Goal: Navigation & Orientation: Find specific page/section

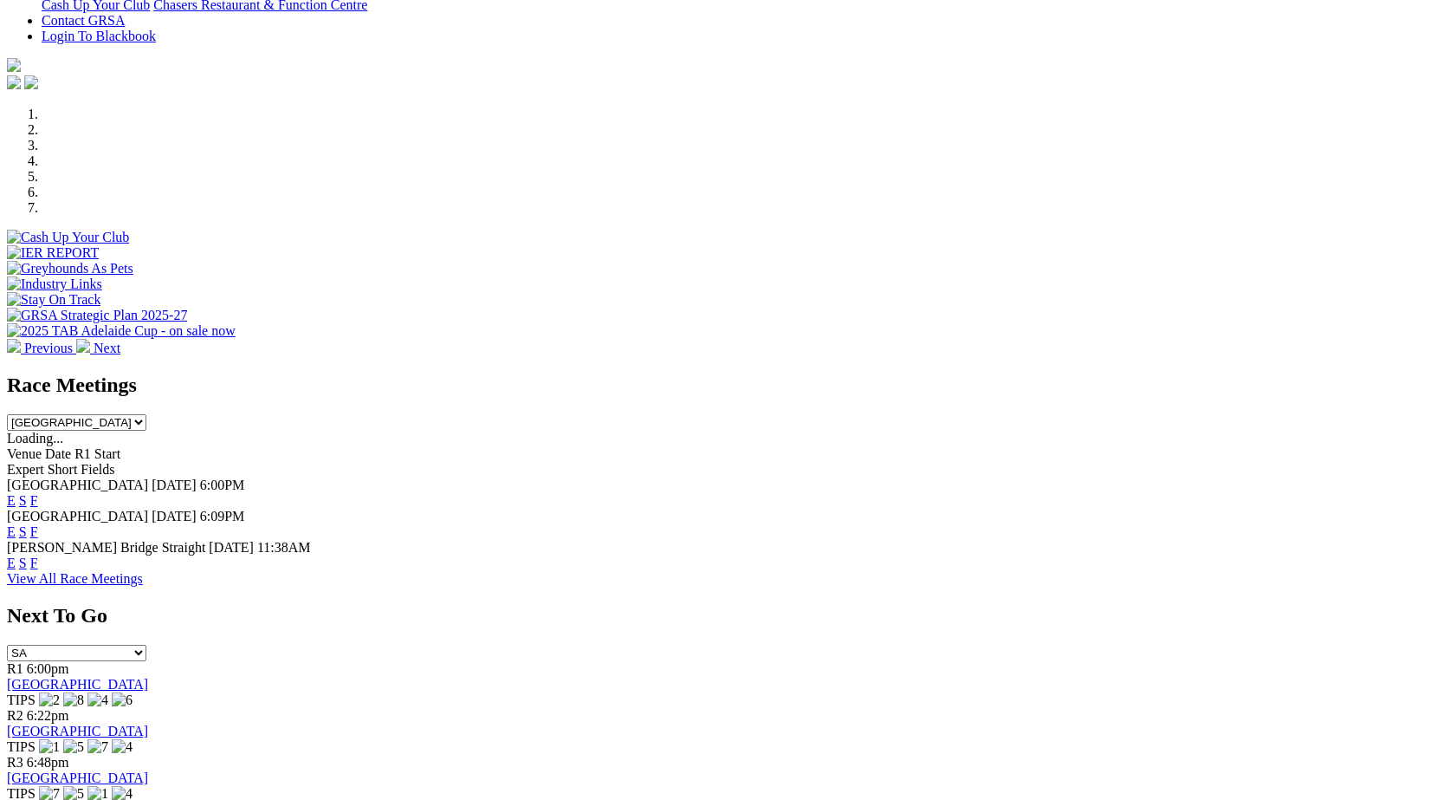
scroll to position [470, 0]
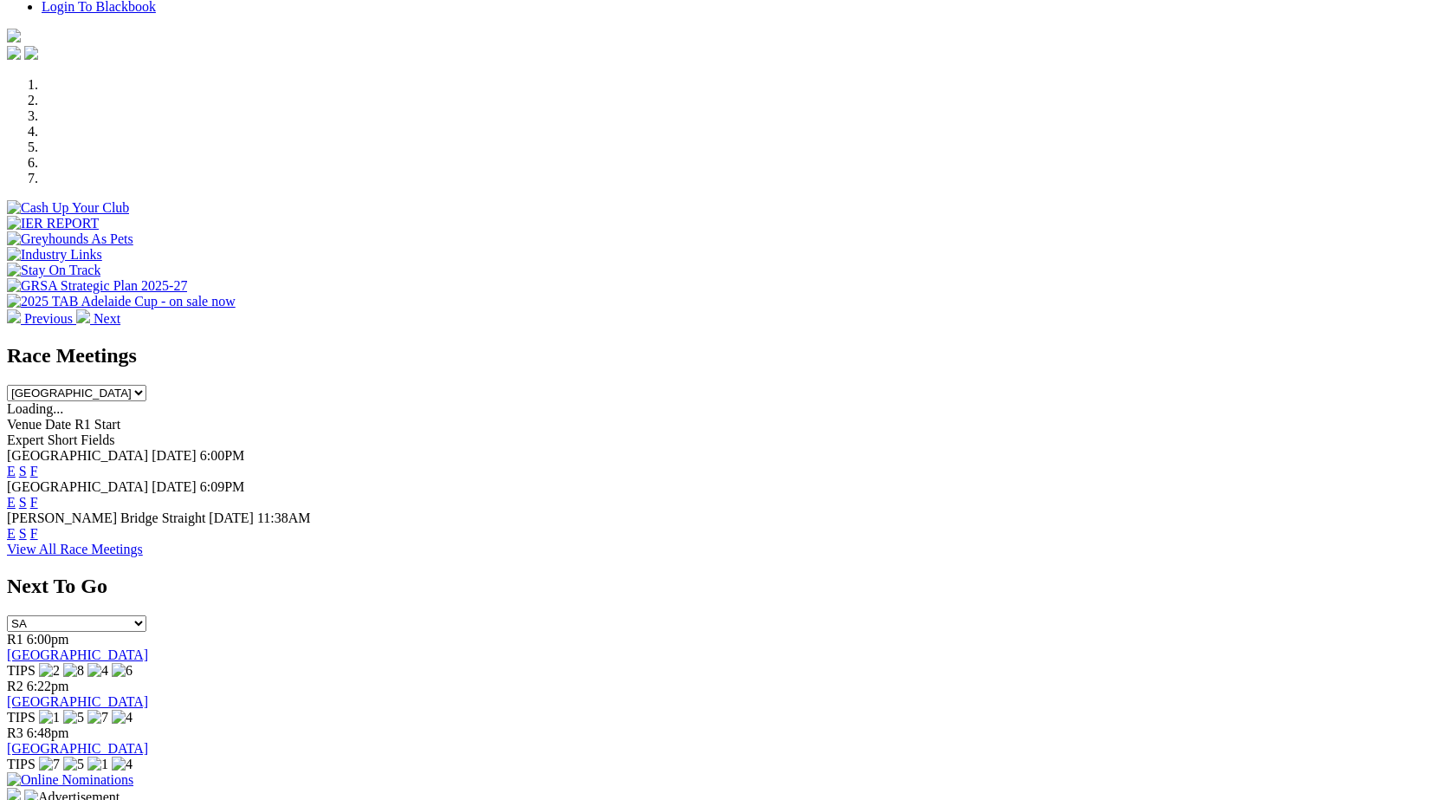
click at [38, 495] on link "F" at bounding box center [34, 502] width 8 height 15
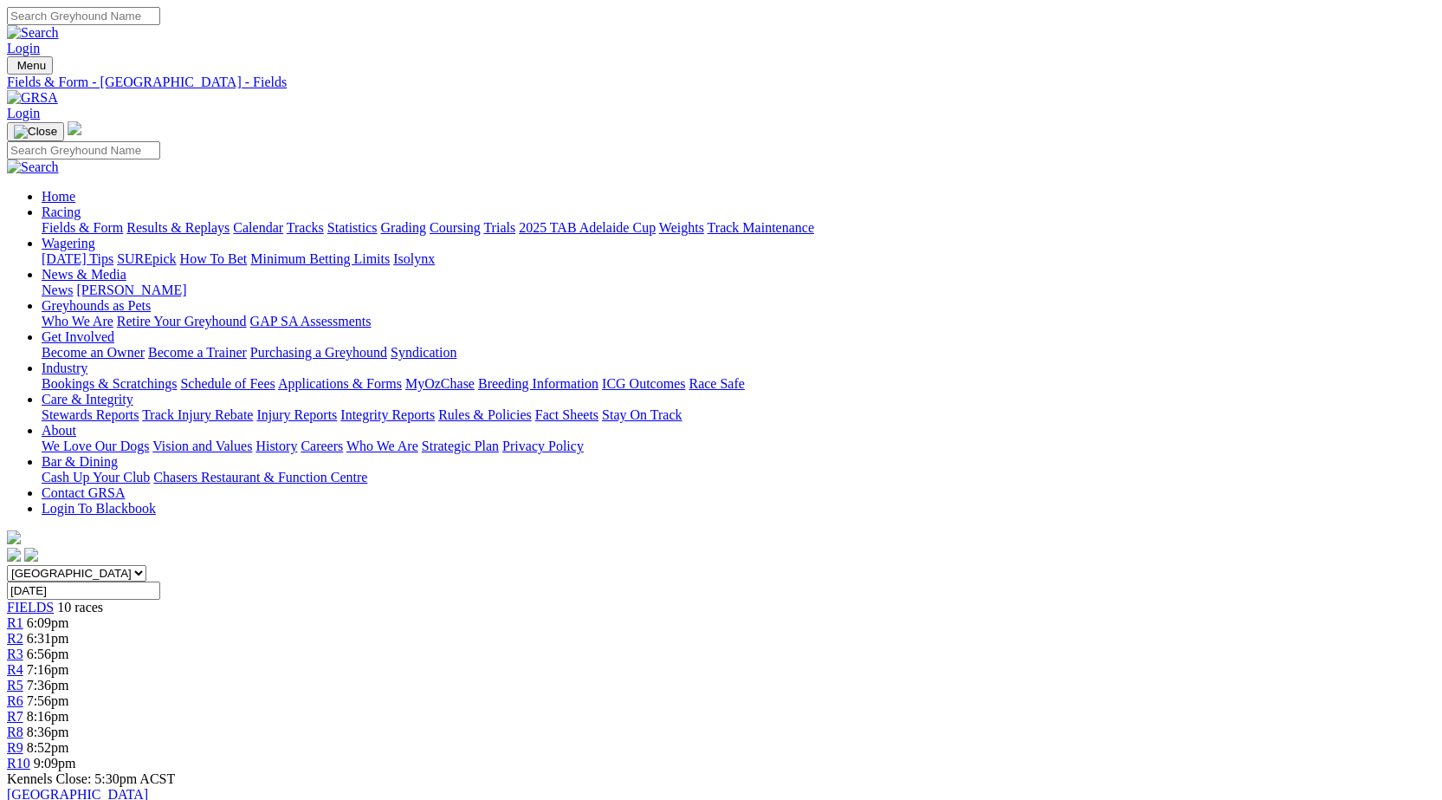
click at [230, 220] on link "Results & Replays" at bounding box center [177, 227] width 103 height 15
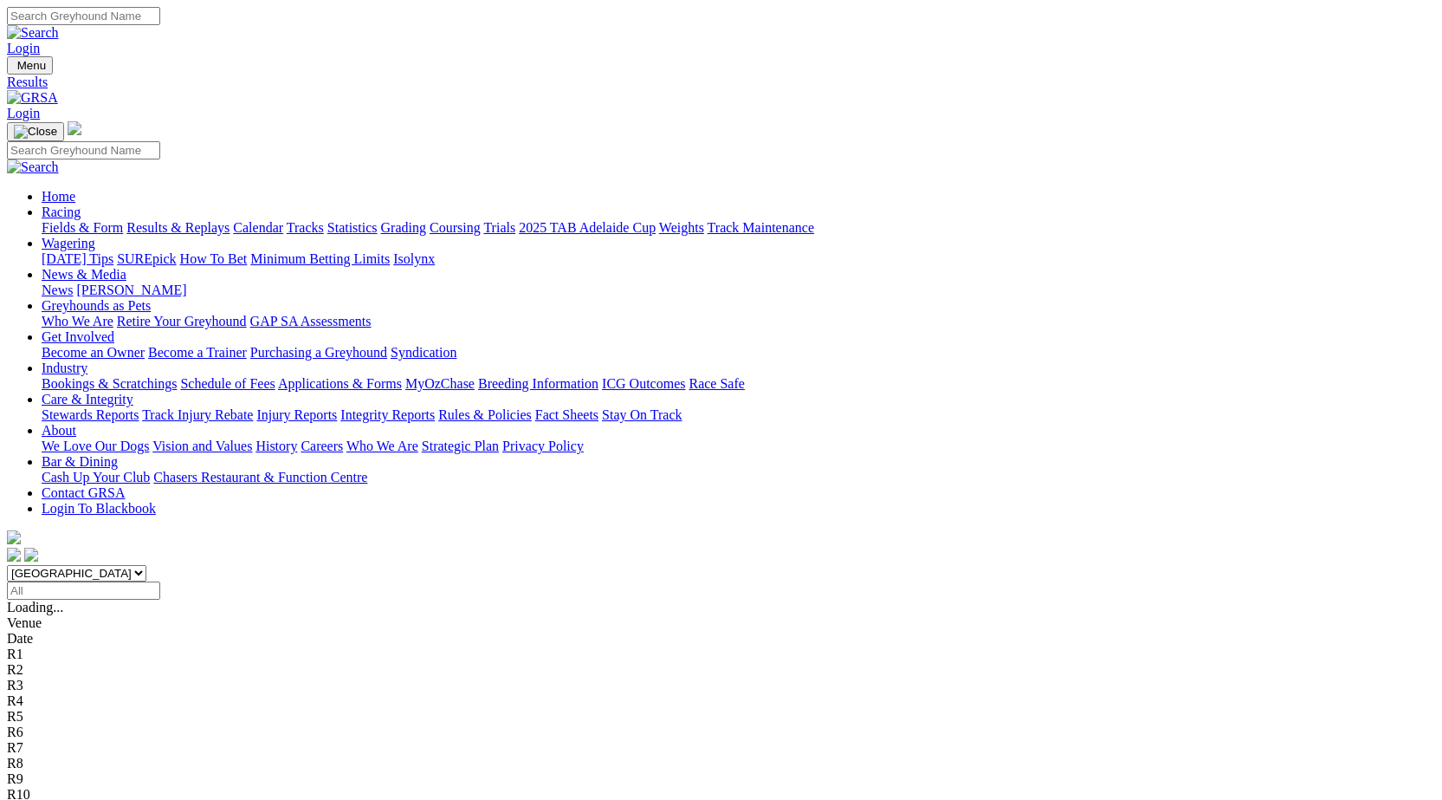
click at [85, 220] on link "Fields & Form" at bounding box center [82, 227] width 81 height 15
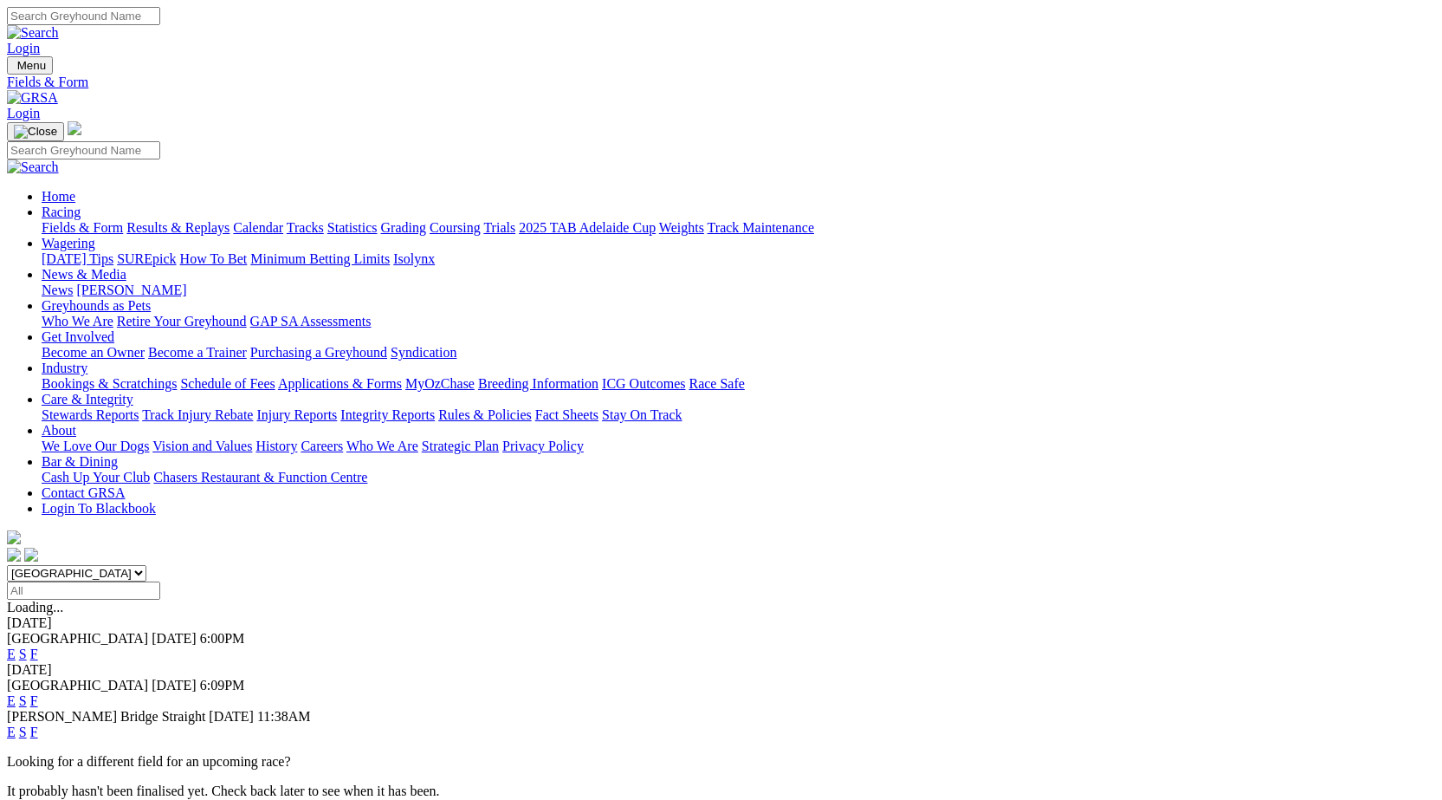
click at [38, 646] on link "F" at bounding box center [34, 653] width 8 height 15
